Goal: Navigation & Orientation: Go to known website

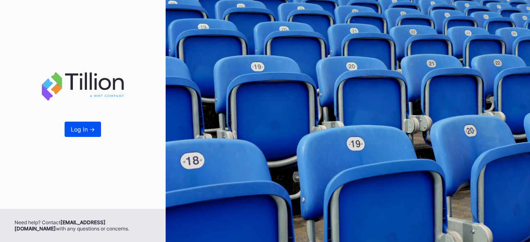
click at [79, 136] on button "Log In ->" at bounding box center [83, 129] width 36 height 15
click at [82, 127] on div "Log In ->" at bounding box center [83, 129] width 24 height 7
